Goal: Communication & Community: Participate in discussion

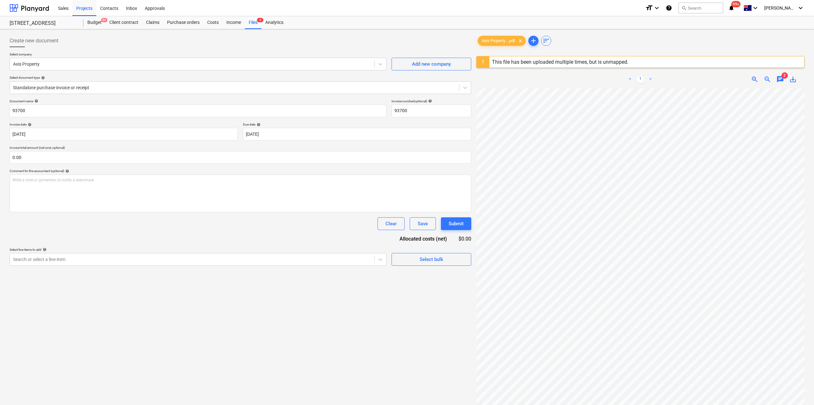
scroll to position [0, 4]
click at [251, 25] on div "Files 6" at bounding box center [253, 22] width 17 height 13
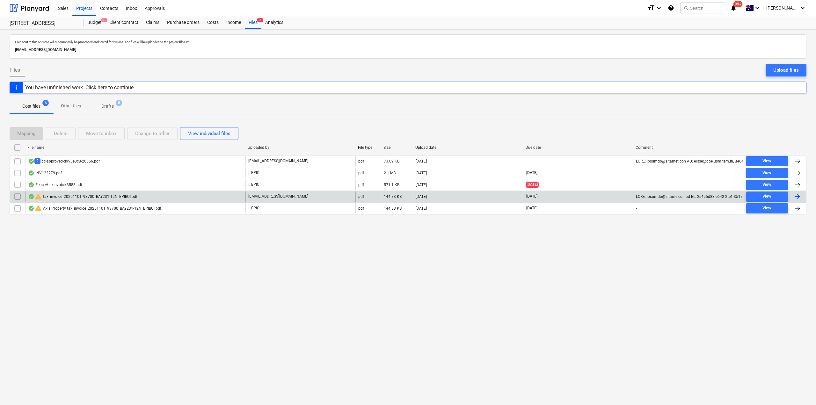
click at [185, 192] on div "warning tax_invoice_20251101_93700_BAY231-12N_EPIBUI.pdf" at bounding box center [135, 197] width 220 height 10
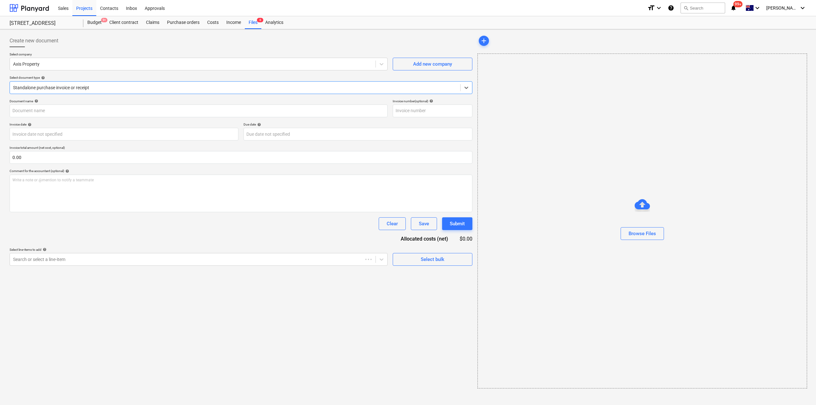
type input "93700"
type input "[DATE]"
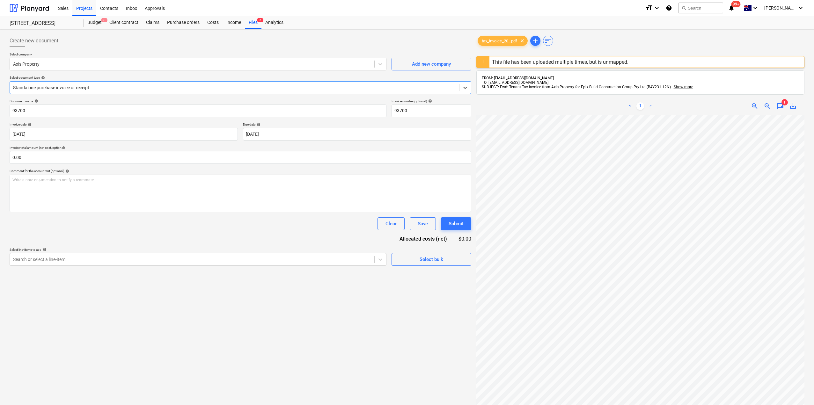
click at [781, 100] on div "< 1 > zoom_in zoom_out chat 1 save_alt" at bounding box center [640, 106] width 328 height 18
click at [780, 104] on span "chat" at bounding box center [780, 106] width 8 height 8
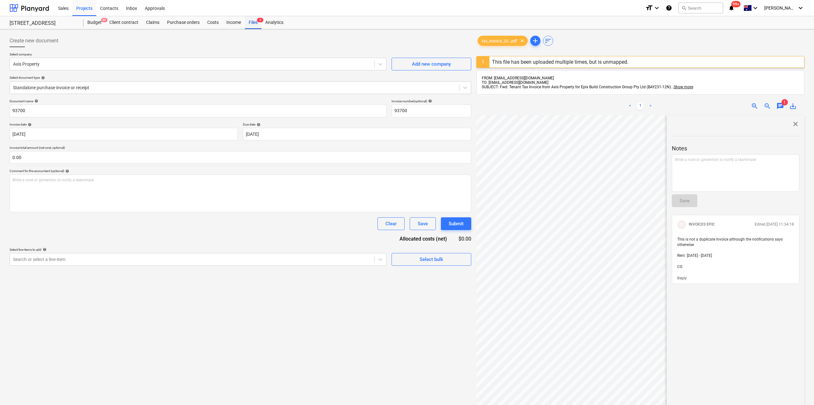
click at [252, 21] on div "Files 6" at bounding box center [253, 22] width 17 height 13
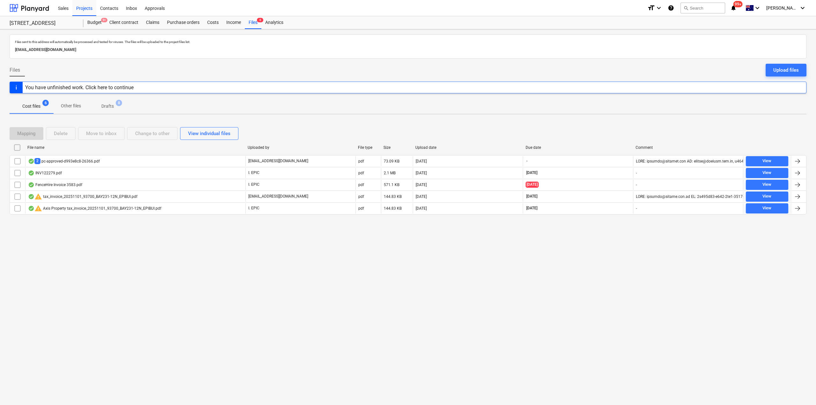
click at [95, 211] on div "warning Axis Property tax_invoice_20251101_93700_BAY231-12N_EPIBUI.pdf" at bounding box center [94, 209] width 133 height 8
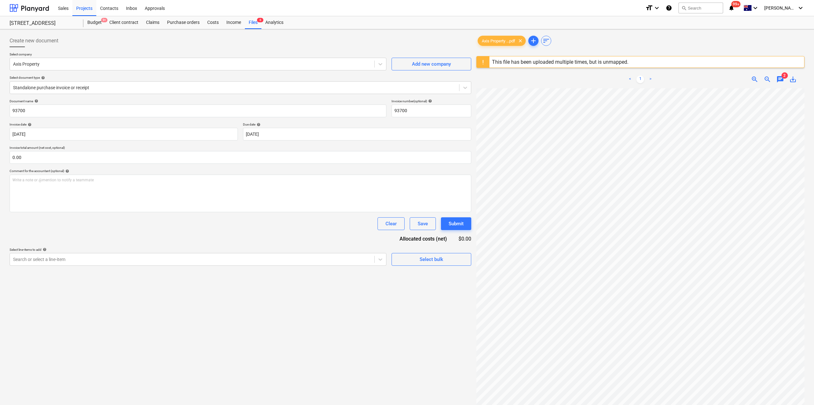
click at [779, 75] on div "< 1 > zoom_in zoom_out chat 2 save_alt" at bounding box center [640, 79] width 328 height 18
click at [780, 77] on span "chat" at bounding box center [780, 80] width 8 height 8
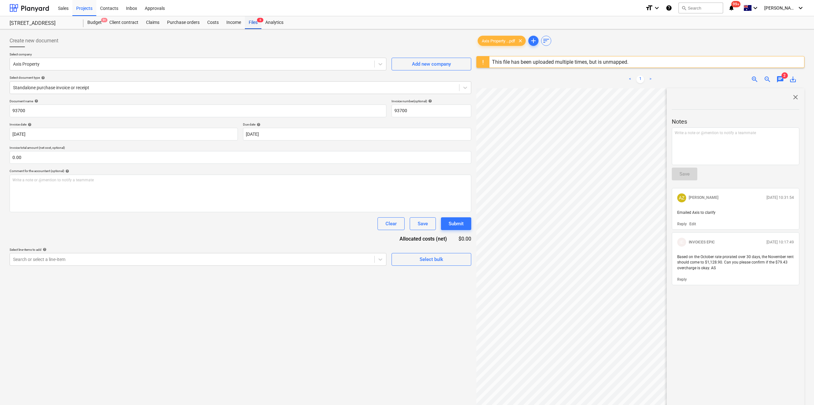
click at [256, 25] on div "Files 6" at bounding box center [253, 22] width 17 height 13
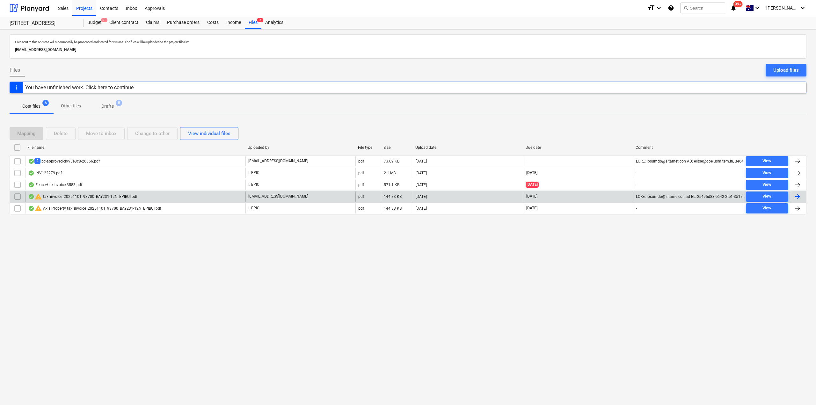
click at [77, 201] on div "warning tax_invoice_20251101_93700_BAY231-12N_EPIBUI.pdf" at bounding box center [135, 197] width 220 height 10
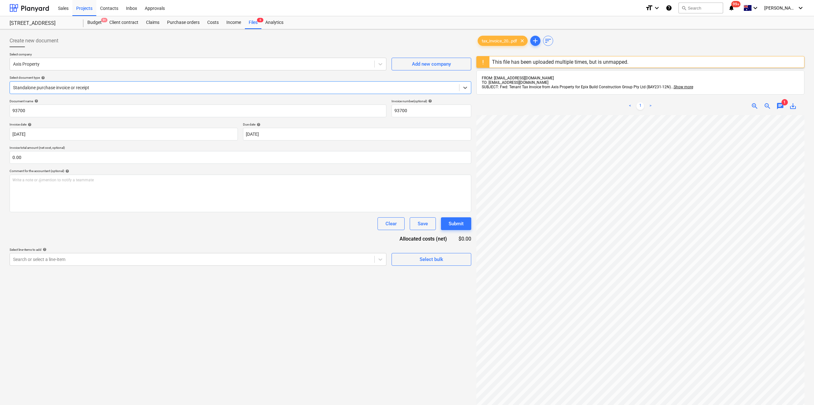
click at [782, 105] on span "chat" at bounding box center [780, 106] width 8 height 8
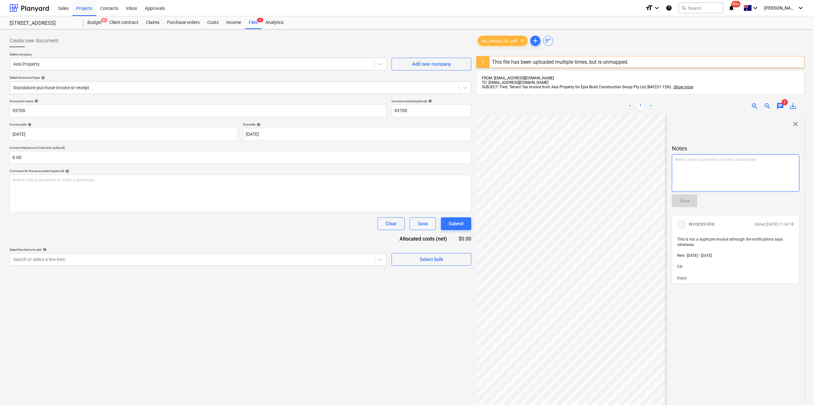
click at [691, 169] on div "Write a note or @mention to notify a teammate [PERSON_NAME]" at bounding box center [734, 173] width 127 height 38
click at [253, 25] on div "Files 6" at bounding box center [253, 22] width 17 height 13
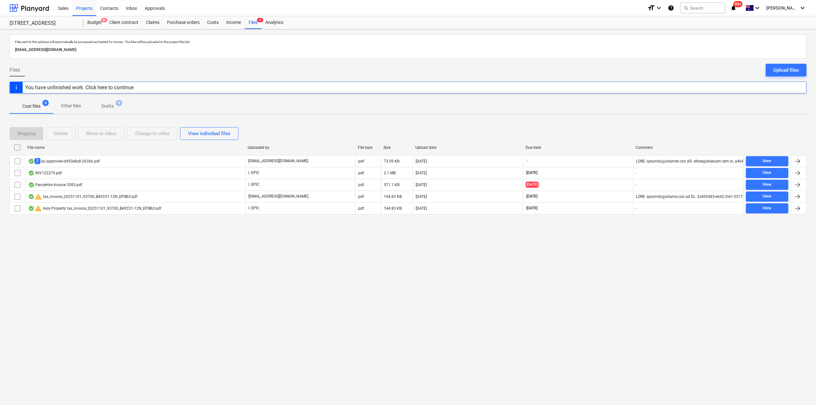
click at [110, 206] on div "warning Axis Property tax_invoice_20251101_93700_BAY231-12N_EPIBUI.pdf" at bounding box center [94, 209] width 133 height 8
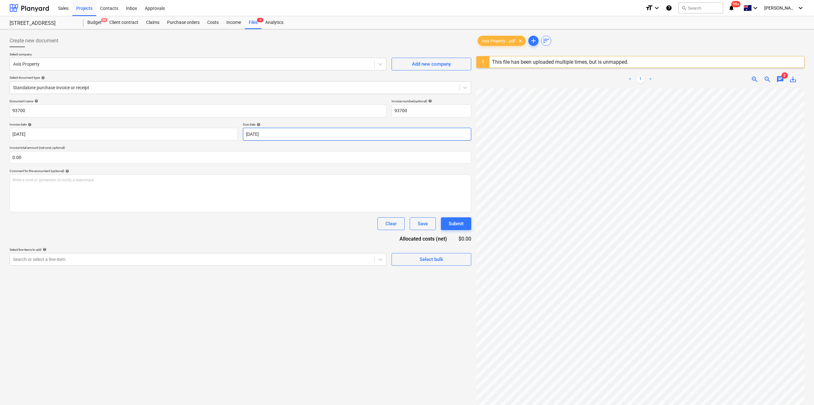
scroll to position [1, 2]
click at [779, 77] on span "chat" at bounding box center [780, 80] width 8 height 8
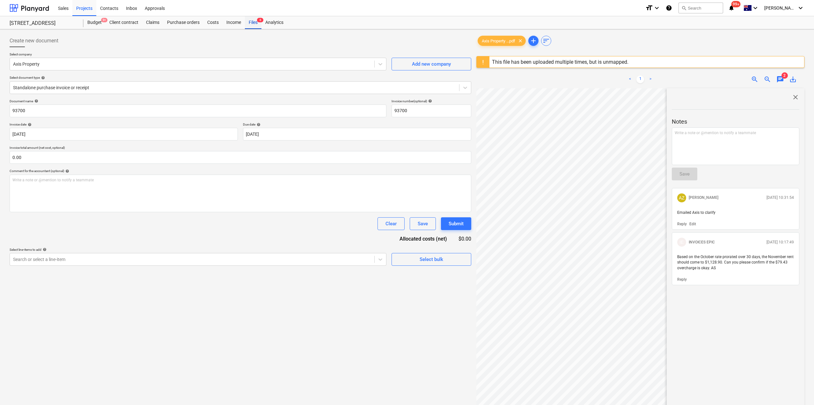
click at [256, 18] on div "Files 6" at bounding box center [253, 22] width 17 height 13
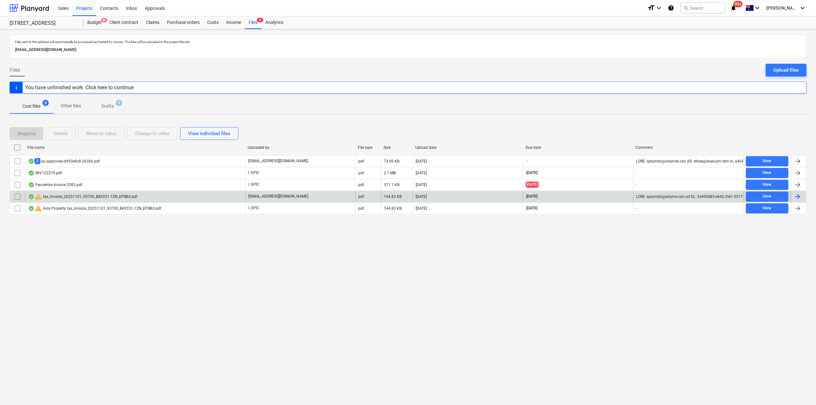
click at [105, 200] on div "warning tax_invoice_20251101_93700_BAY231-12N_EPIBUI.pdf" at bounding box center [82, 197] width 109 height 8
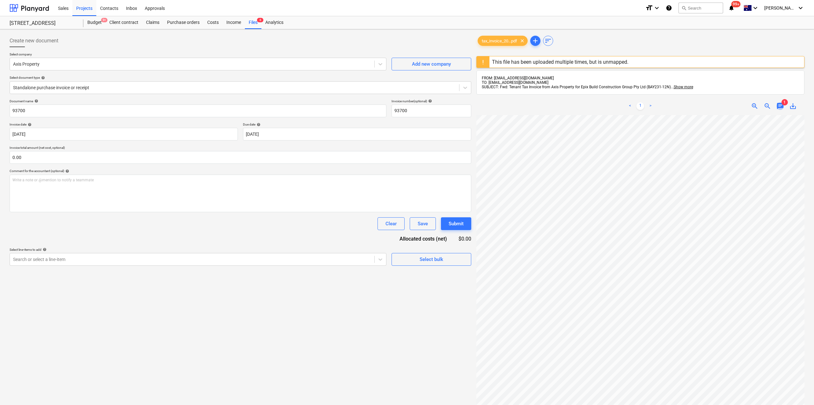
click at [777, 105] on span "chat" at bounding box center [780, 106] width 8 height 8
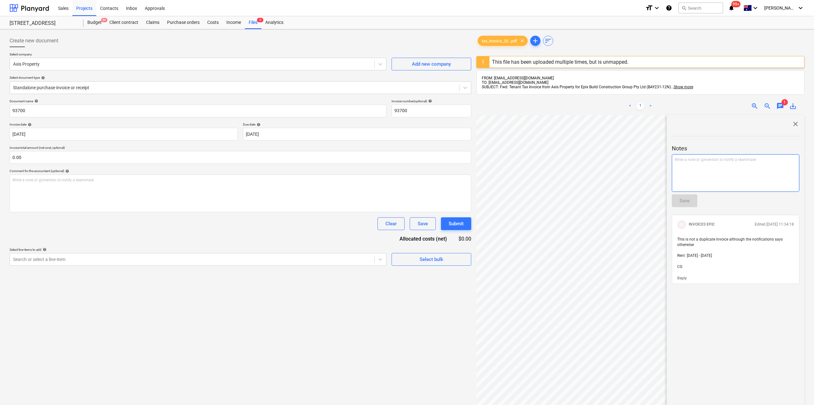
click at [721, 180] on div "Write a note or @mention to notify a teammate [PERSON_NAME]" at bounding box center [734, 173] width 127 height 38
